Goal: Information Seeking & Learning: Learn about a topic

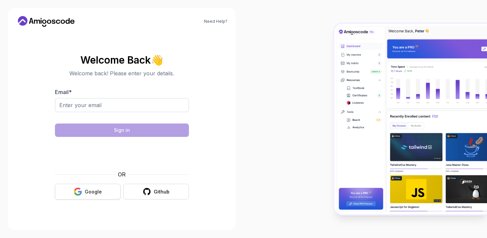
click at [97, 197] on button "Google" at bounding box center [88, 192] width 66 height 16
click at [107, 190] on button "Google" at bounding box center [88, 192] width 66 height 16
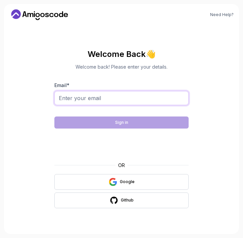
click at [79, 93] on input "Email *" at bounding box center [121, 98] width 134 height 14
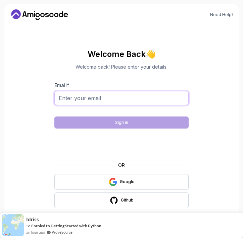
type input "vivekofficial1310@gmail.com"
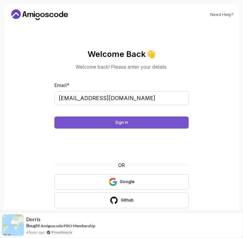
click at [137, 124] on button "Sign in" at bounding box center [121, 123] width 134 height 12
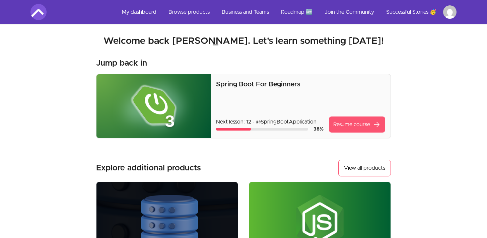
click at [242, 127] on link "Resume course arrow_forward" at bounding box center [357, 125] width 56 height 16
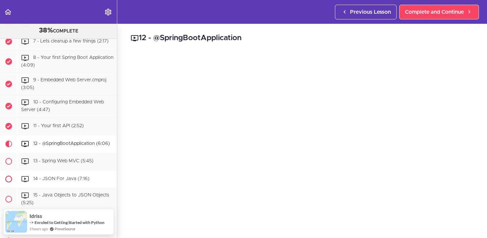
scroll to position [229, 0]
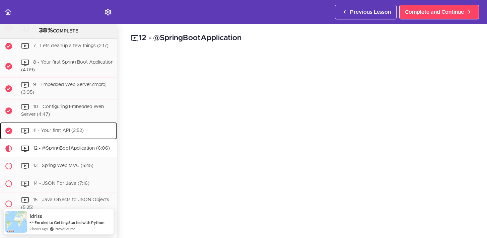
click at [67, 128] on div "11 - Your first API (2:52)" at bounding box center [67, 131] width 100 height 15
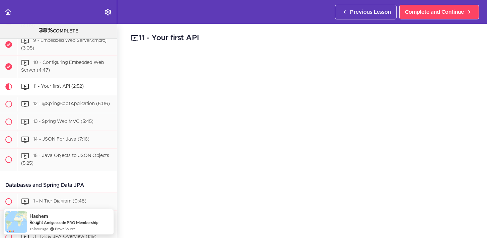
scroll to position [272, 0]
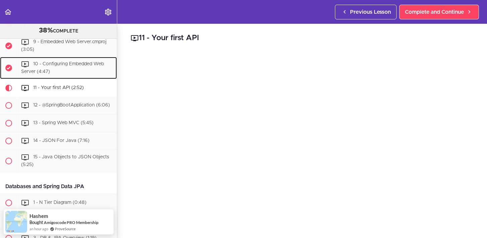
click at [78, 66] on span "10 - Configuring Embedded Web Server (4:47)" at bounding box center [62, 68] width 83 height 12
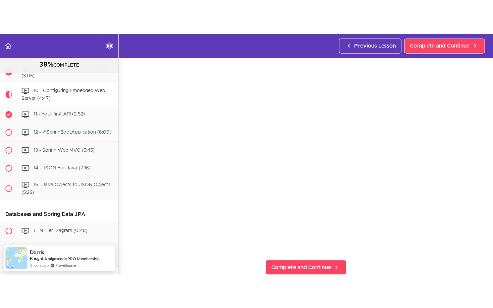
scroll to position [34, 0]
